Goal: Task Accomplishment & Management: Manage account settings

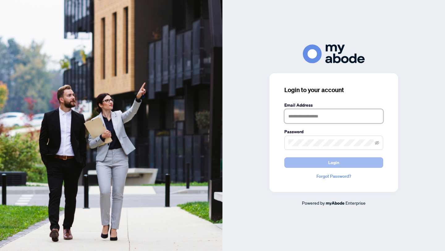
type input "**********"
click at [313, 159] on button "Login" at bounding box center [333, 162] width 99 height 11
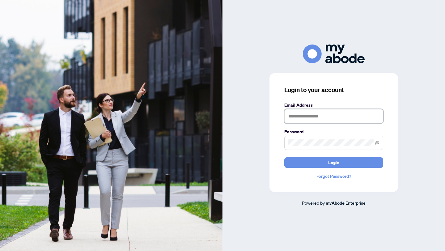
type input "**********"
click at [320, 168] on div "**********" at bounding box center [334, 132] width 129 height 119
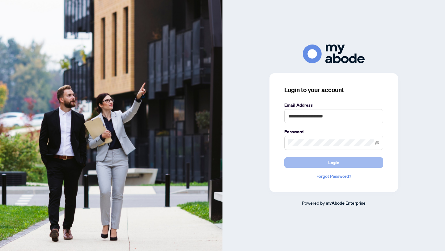
click at [320, 167] on button "Login" at bounding box center [333, 162] width 99 height 11
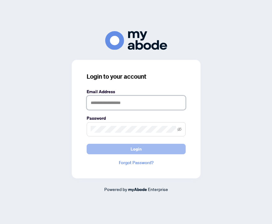
type input "**********"
click at [143, 147] on button "Login" at bounding box center [136, 149] width 99 height 11
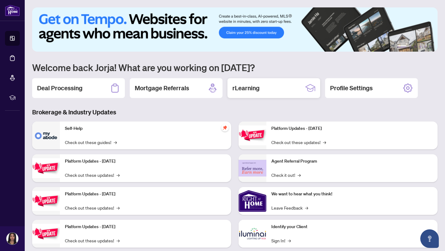
click at [240, 90] on h2 "rLearning" at bounding box center [245, 88] width 27 height 9
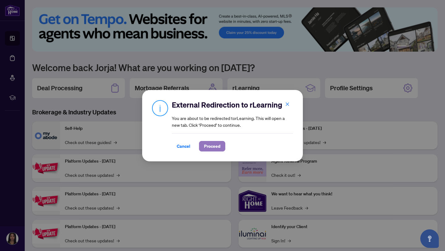
click at [205, 147] on span "Proceed" at bounding box center [212, 146] width 16 height 10
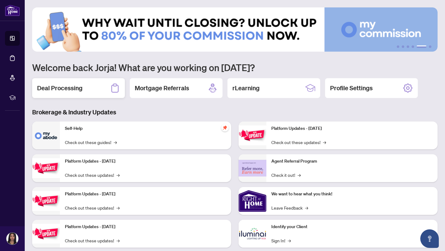
click at [93, 88] on div "Deal Processing" at bounding box center [78, 88] width 93 height 20
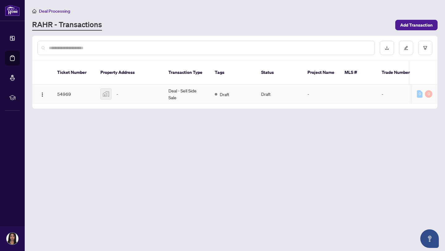
click at [271, 85] on td at bounding box center [358, 94] width 37 height 19
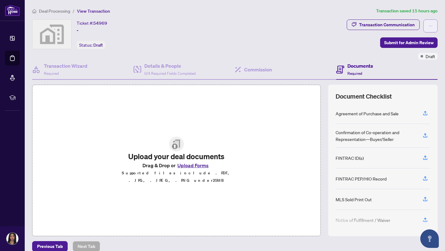
click at [271, 27] on button "button" at bounding box center [430, 25] width 14 height 13
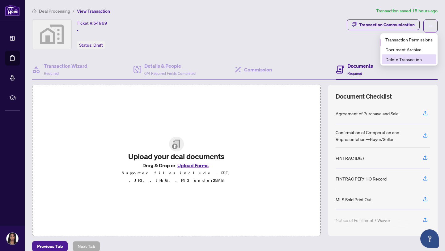
click at [271, 62] on span "Delete Transaction" at bounding box center [408, 59] width 47 height 7
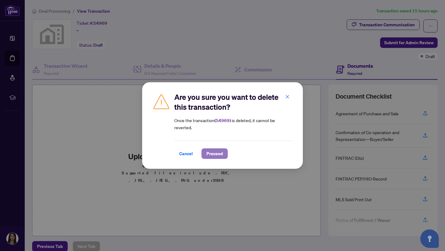
click at [215, 154] on span "Proceed" at bounding box center [214, 154] width 16 height 10
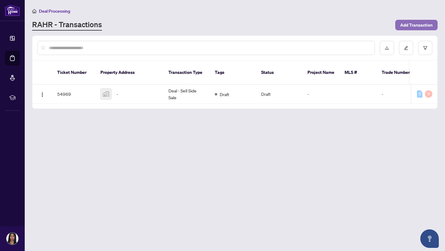
click at [271, 24] on span "Add Transaction" at bounding box center [416, 25] width 32 height 10
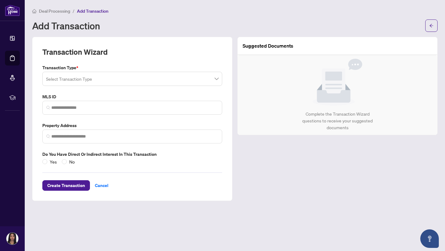
click at [193, 74] on input "search" at bounding box center [129, 80] width 167 height 14
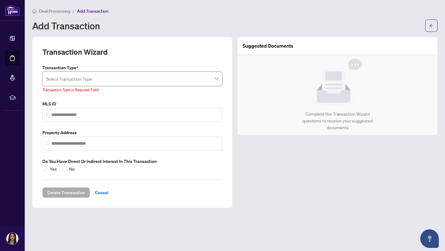
click at [100, 79] on input "search" at bounding box center [129, 80] width 167 height 14
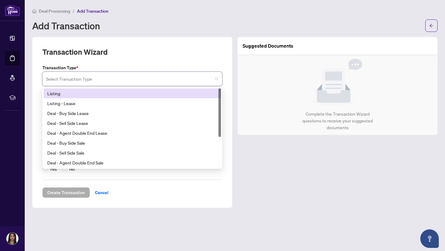
click at [100, 96] on div "Listing" at bounding box center [132, 93] width 177 height 10
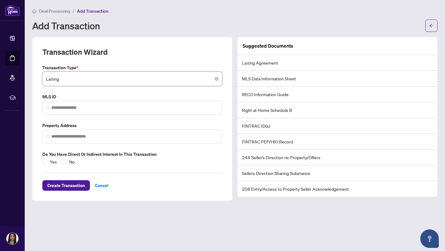
click at [271, 109] on li "Right at Home Schedule B" at bounding box center [338, 110] width 200 height 16
click at [258, 70] on li "Listing Agreement" at bounding box center [338, 63] width 200 height 16
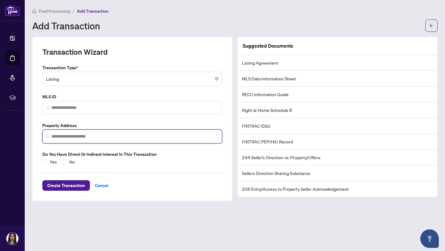
click at [126, 138] on input "search" at bounding box center [134, 136] width 167 height 6
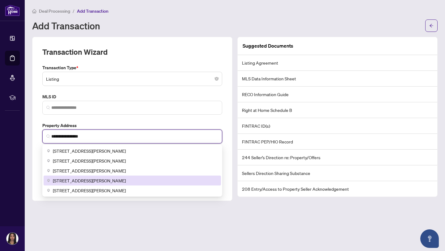
click at [125, 176] on div "211 Sutherland Street South, Stayner, ON, Canada" at bounding box center [132, 181] width 177 height 10
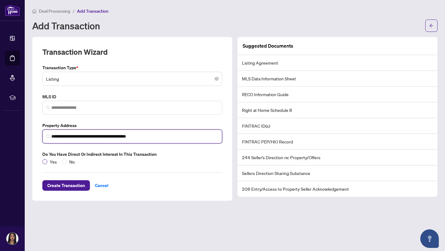
type input "**********"
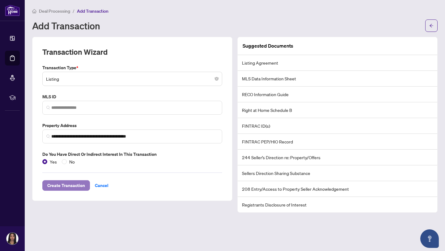
click at [64, 184] on span "Create Transaction" at bounding box center [66, 186] width 38 height 10
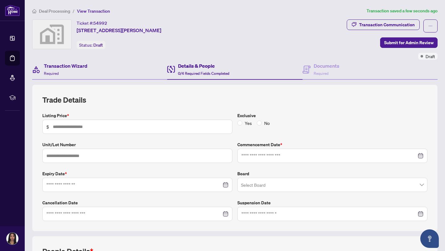
click at [108, 74] on div "Transaction Wizard Required" at bounding box center [99, 70] width 135 height 20
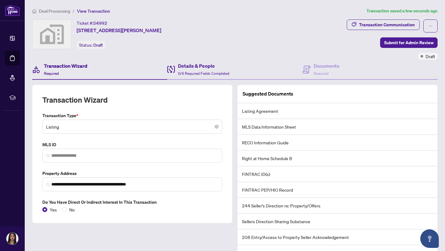
click at [189, 77] on div "Details & People 0/4 Required Fields Completed" at bounding box center [234, 70] width 135 height 20
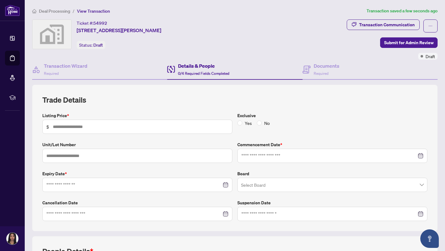
click at [258, 188] on input "search" at bounding box center [329, 186] width 177 height 14
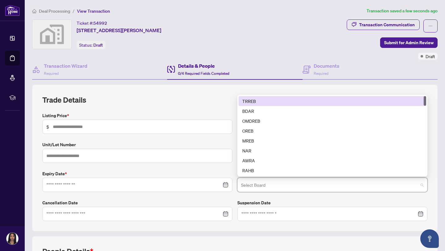
click at [258, 188] on input "search" at bounding box center [329, 186] width 177 height 14
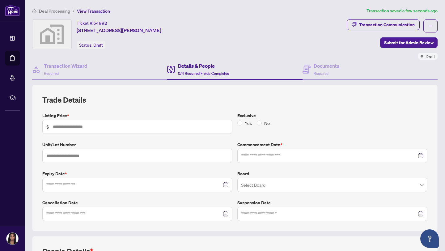
click at [208, 113] on label "Listing Price *" at bounding box center [137, 115] width 190 height 7
click at [271, 66] on div "Documents Required" at bounding box center [321, 69] width 37 height 15
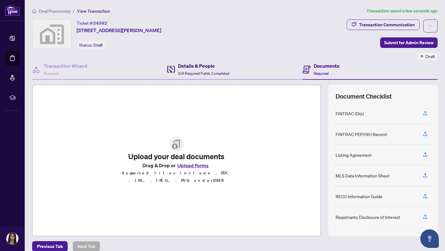
click at [227, 68] on h4 "Details & People" at bounding box center [203, 65] width 51 height 7
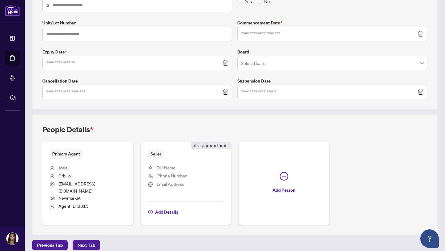
scroll to position [99, 0]
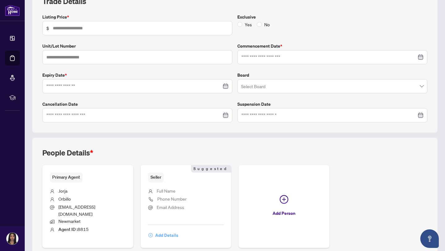
click at [169, 224] on span "Add Details" at bounding box center [166, 235] width 23 height 10
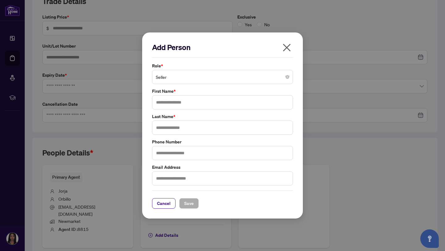
click at [168, 80] on span "Seller" at bounding box center [223, 77] width 134 height 12
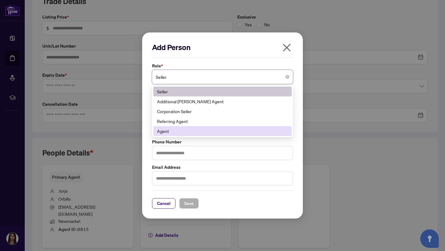
click at [271, 138] on div "Add Person Role * Seller Seller 181 188 Seller Additional RAHR Agent Corporatio…" at bounding box center [222, 125] width 161 height 186
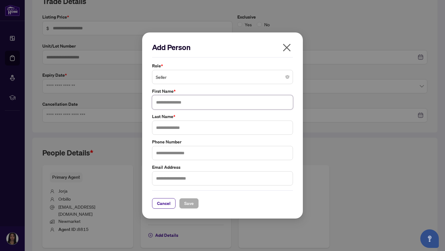
click at [227, 98] on input "text" at bounding box center [222, 102] width 141 height 14
click at [220, 74] on span "Seller" at bounding box center [223, 77] width 134 height 12
click at [271, 169] on div "Add Person Role * Seller Seller 10 141 181 Seller Additional RAHR Agent Corpora…" at bounding box center [222, 125] width 161 height 186
click at [206, 105] on input "*" at bounding box center [222, 102] width 141 height 14
type input "*****"
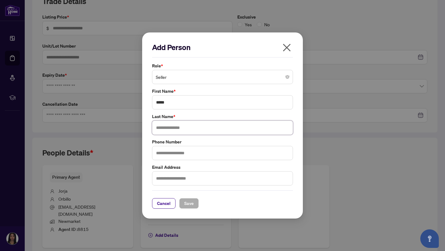
click at [196, 125] on input "text" at bounding box center [222, 128] width 141 height 14
type input "********"
click at [179, 151] on input "text" at bounding box center [222, 153] width 141 height 14
type input "*"
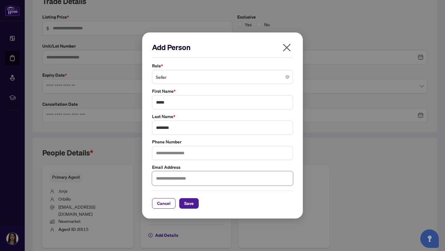
click at [162, 181] on input "text" at bounding box center [222, 178] width 141 height 14
type input "**********"
click at [189, 205] on span "Save" at bounding box center [189, 203] width 10 height 10
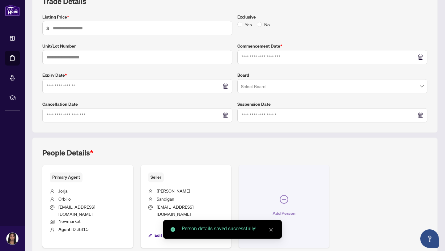
click at [268, 195] on button "Add Person" at bounding box center [284, 206] width 91 height 83
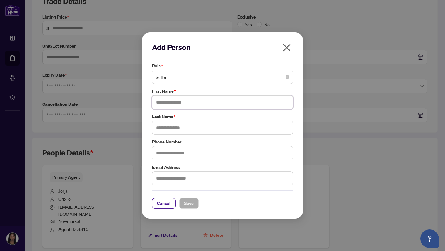
click at [182, 99] on input "text" at bounding box center [222, 102] width 141 height 14
type input "*****"
click at [185, 129] on input "text" at bounding box center [222, 128] width 141 height 14
type input "*******"
click at [185, 154] on input "text" at bounding box center [222, 153] width 141 height 14
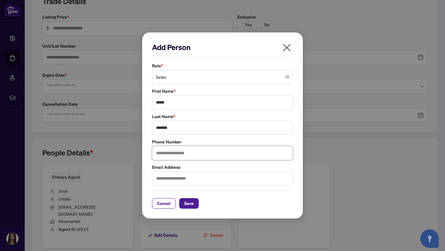
type input "*"
type input "**********"
click at [217, 177] on input "text" at bounding box center [222, 178] width 141 height 14
type input "**********"
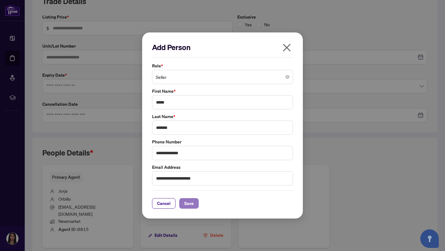
click at [197, 202] on button "Save" at bounding box center [188, 203] width 19 height 11
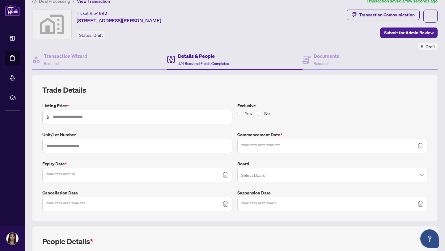
scroll to position [0, 0]
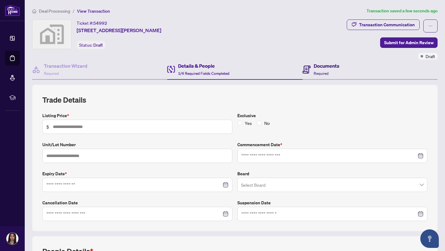
click at [271, 66] on div "Documents Required" at bounding box center [321, 69] width 37 height 15
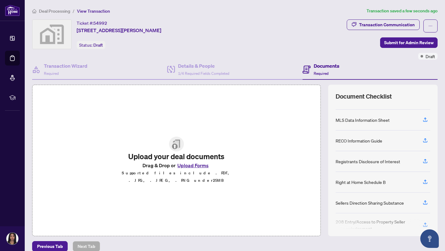
scroll to position [87, 0]
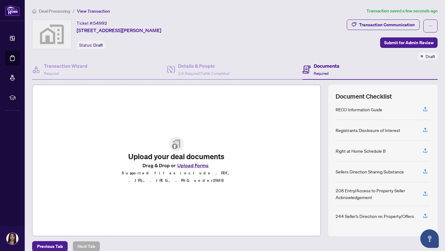
click at [271, 154] on div "Right at Home Schedule B" at bounding box center [383, 151] width 95 height 21
click at [271, 150] on icon "button" at bounding box center [426, 151] width 6 height 6
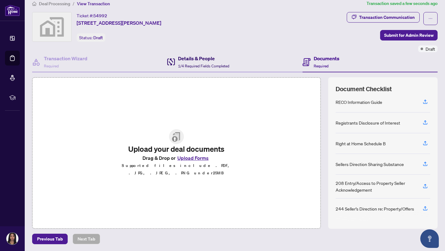
click at [185, 64] on span "1/4 Required Fields Completed" at bounding box center [203, 66] width 51 height 5
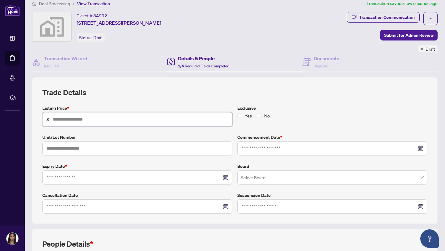
click at [127, 116] on input "text" at bounding box center [141, 119] width 176 height 7
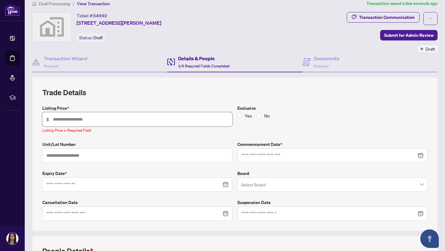
paste input "**********"
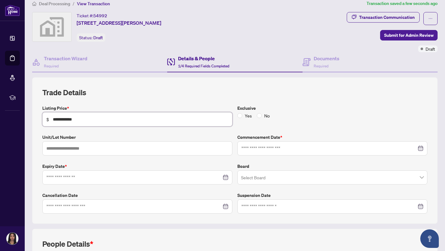
type input "**********"
click at [198, 134] on label "Unit/Lot Number" at bounding box center [137, 137] width 190 height 7
click at [184, 147] on input "text" at bounding box center [137, 148] width 190 height 14
click at [206, 123] on span "**********" at bounding box center [137, 119] width 190 height 14
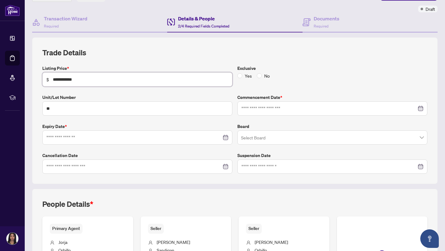
scroll to position [47, 0]
click at [161, 113] on input "**" at bounding box center [137, 109] width 190 height 14
type input "*"
click at [271, 67] on label "Exclusive" at bounding box center [332, 68] width 190 height 7
click at [271, 105] on input at bounding box center [328, 108] width 175 height 7
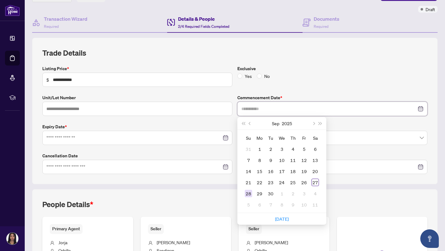
type input "**********"
click at [249, 197] on td "28" at bounding box center [248, 193] width 11 height 11
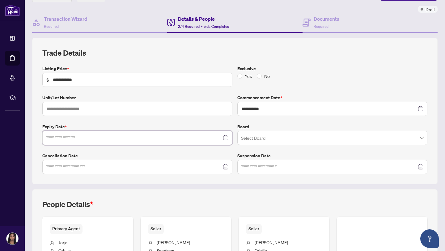
click at [161, 138] on input at bounding box center [133, 137] width 175 height 7
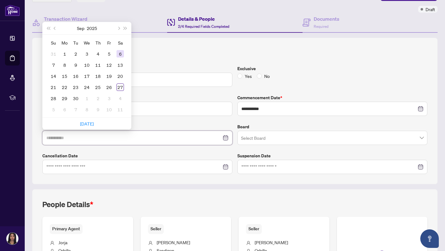
type input "**********"
click at [122, 32] on button "Next year (Control + right)" at bounding box center [125, 28] width 7 height 12
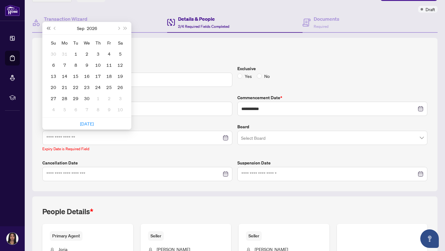
click at [51, 28] on button "Last year (Control + left)" at bounding box center [48, 28] width 7 height 12
click at [54, 29] on button "Previous month (PageUp)" at bounding box center [55, 28] width 7 height 12
click at [119, 26] on button "Next month (PageDown)" at bounding box center [118, 28] width 7 height 12
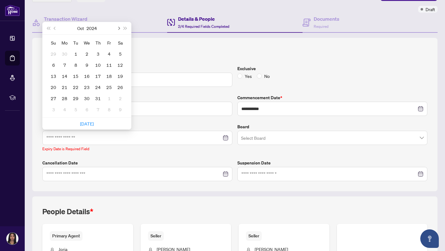
click at [119, 26] on button "Next month (PageDown)" at bounding box center [118, 28] width 7 height 12
type input "**********"
click at [119, 90] on td "28" at bounding box center [120, 87] width 11 height 11
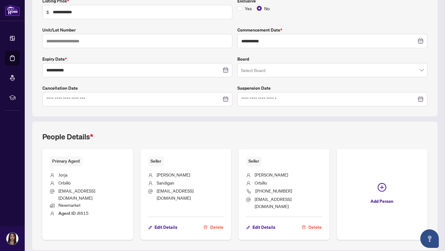
scroll to position [130, 0]
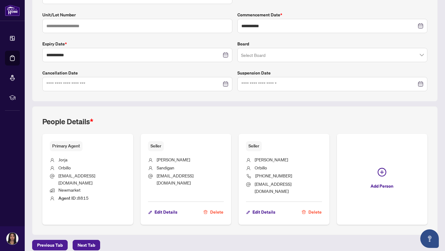
click at [92, 224] on main "**********" at bounding box center [235, 125] width 420 height 251
click at [92, 224] on span "Next Tab" at bounding box center [87, 245] width 18 height 10
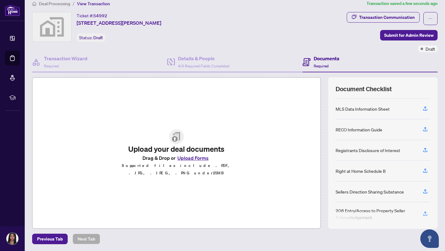
scroll to position [87, 0]
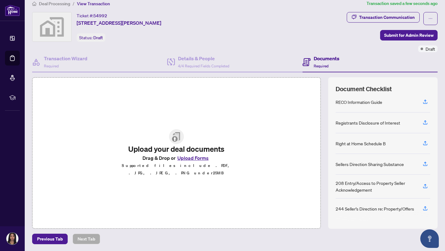
click at [271, 145] on div "Right at Home Schedule B" at bounding box center [361, 143] width 50 height 7
click at [271, 143] on icon "button" at bounding box center [426, 143] width 6 height 6
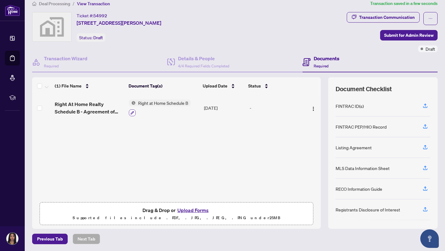
click at [134, 112] on button "button" at bounding box center [132, 112] width 7 height 7
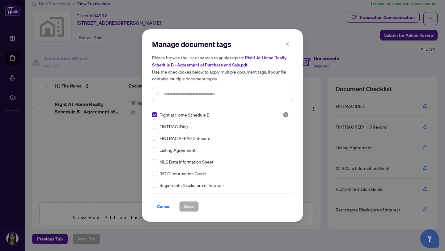
click at [186, 117] on span "Right at Home Schedule B" at bounding box center [184, 114] width 50 height 7
click at [185, 116] on span "Right at Home Schedule B" at bounding box center [184, 114] width 50 height 7
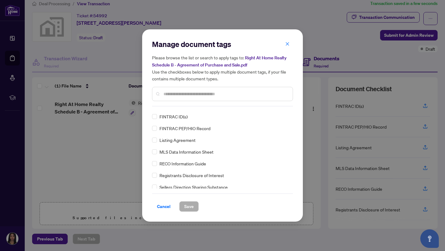
scroll to position [0, 0]
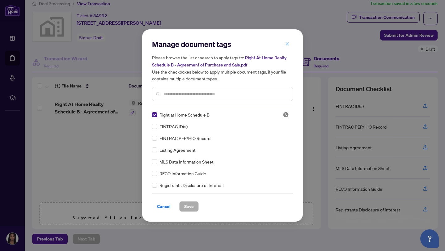
click at [271, 47] on button "button" at bounding box center [287, 44] width 12 height 11
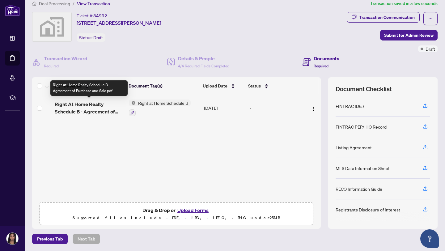
click at [78, 111] on span "Right At Home Realty Schedule B - Agreement of Purchase and Sale.pdf" at bounding box center [89, 107] width 69 height 15
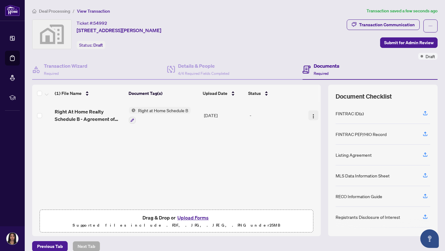
click at [271, 114] on img "button" at bounding box center [313, 116] width 5 height 5
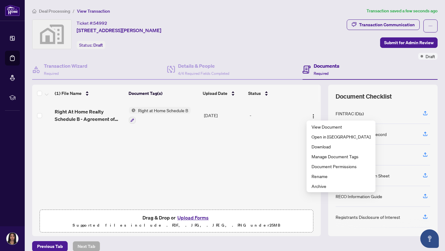
click at [182, 111] on span "Right at Home Schedule B" at bounding box center [163, 110] width 55 height 7
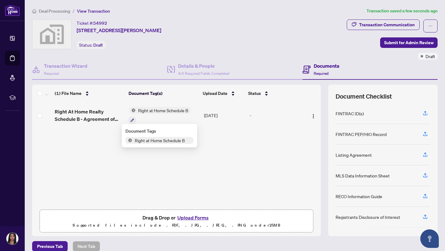
click at [182, 141] on span "Right at Home Schedule B" at bounding box center [159, 140] width 55 height 7
